Goal: Task Accomplishment & Management: Use online tool/utility

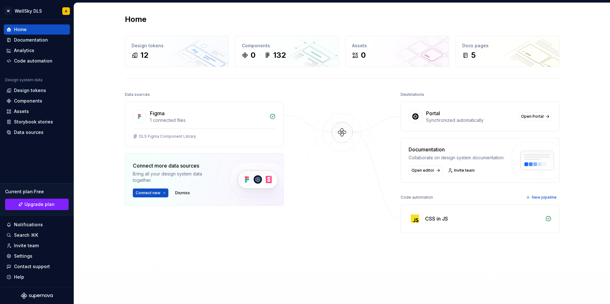
click at [99, 109] on div "Home Design tokens 12 Components 0 132 Assets 0 Docs pages 5 Data sources Figma…" at bounding box center [342, 156] width 536 height 307
click at [34, 91] on div "Design tokens" at bounding box center [30, 90] width 32 height 6
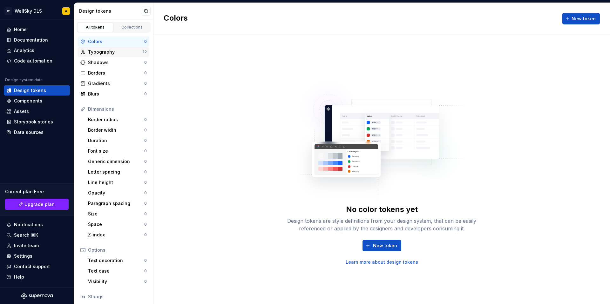
click at [120, 52] on div "Typography" at bounding box center [115, 52] width 55 height 6
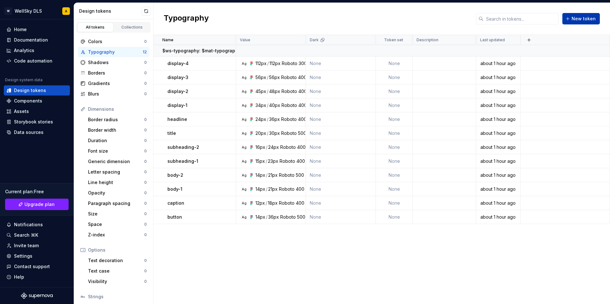
click at [574, 20] on span "New token" at bounding box center [584, 19] width 24 height 6
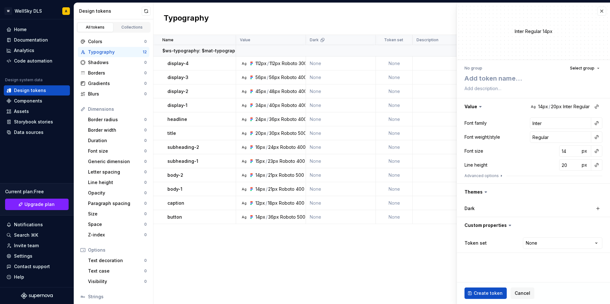
type textarea "*"
click at [603, 9] on button "button" at bounding box center [602, 11] width 9 height 9
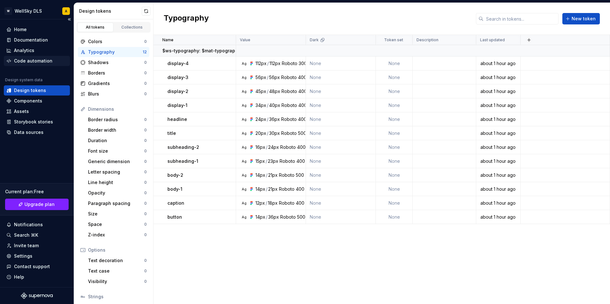
click at [42, 62] on div "Code automation" at bounding box center [33, 61] width 38 height 6
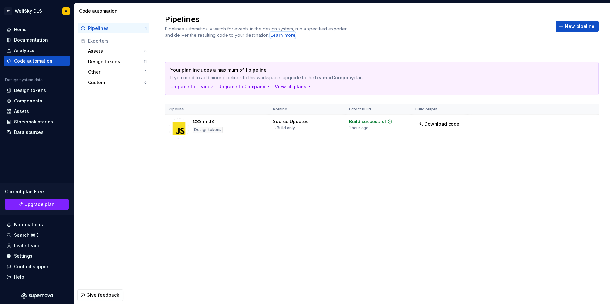
click at [289, 36] on div "Learn more" at bounding box center [282, 35] width 25 height 6
click at [374, 165] on div "Your plan includes a maximum of 1 pipeline If you need to add more pipelines to…" at bounding box center [382, 108] width 434 height 117
click at [590, 28] on span "New pipeline" at bounding box center [580, 26] width 30 height 6
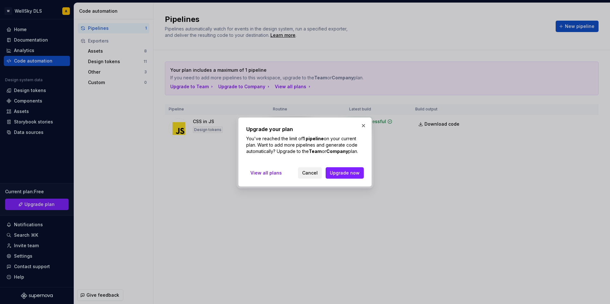
click at [316, 172] on span "Cancel" at bounding box center [310, 173] width 16 height 6
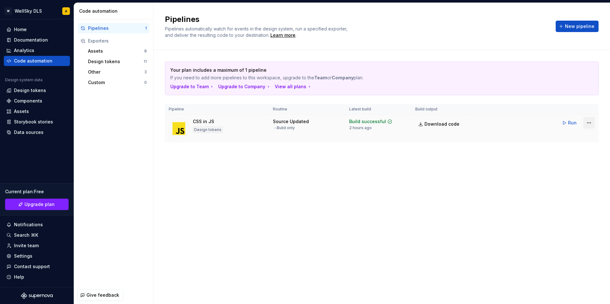
click at [587, 124] on html "W WellSky DLS A Home Documentation Analytics Code automation Design system data…" at bounding box center [305, 152] width 610 height 304
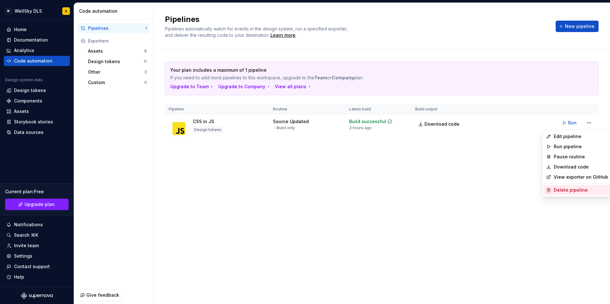
click at [566, 189] on div "Delete pipeline" at bounding box center [581, 190] width 54 height 6
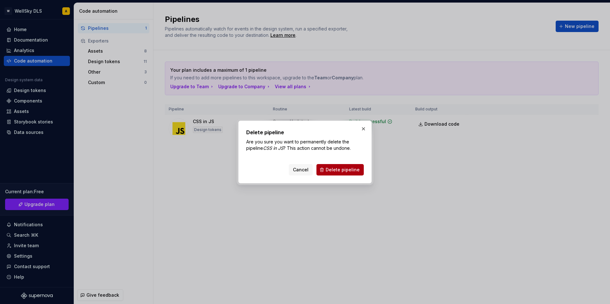
click at [352, 167] on span "Delete pipeline" at bounding box center [343, 170] width 34 height 6
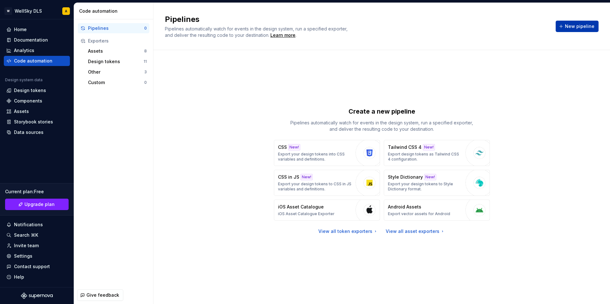
click at [584, 26] on span "New pipeline" at bounding box center [580, 26] width 30 height 6
